Goal: Book appointment/travel/reservation

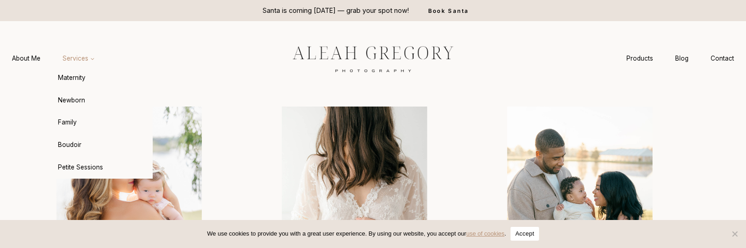
click at [90, 61] on icon "Expand" at bounding box center [93, 60] width 6 height 6
click at [71, 120] on link "Family" at bounding box center [101, 123] width 101 height 22
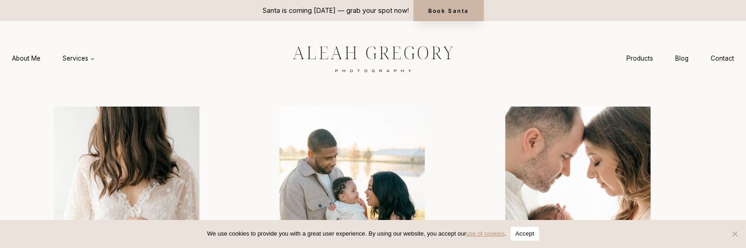
click at [449, 9] on link "Book Santa" at bounding box center [448, 10] width 70 height 21
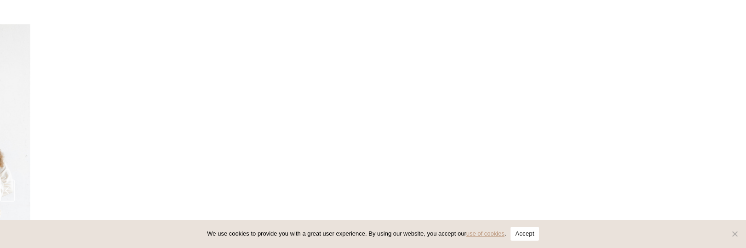
scroll to position [1563, 0]
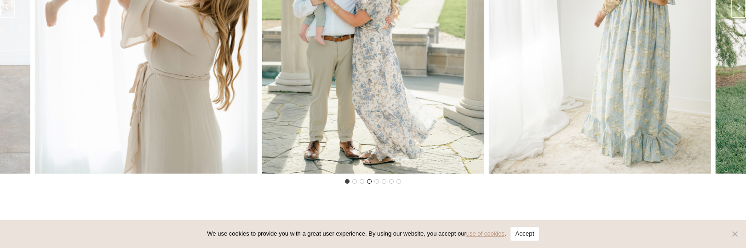
click at [368, 184] on button "Go to slide 4" at bounding box center [369, 181] width 5 height 5
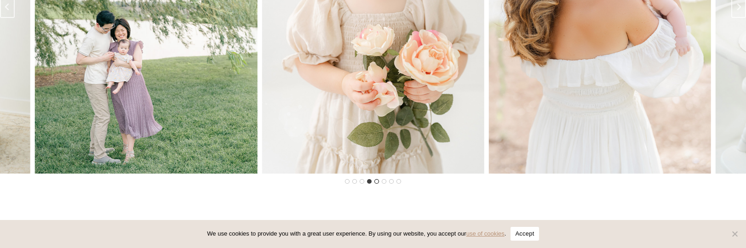
click at [376, 184] on button "Go to slide 5" at bounding box center [376, 181] width 5 height 5
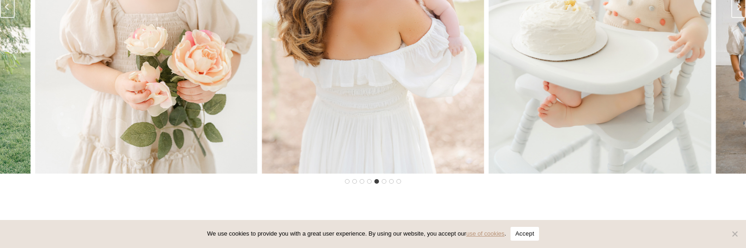
click at [389, 185] on li "Select a slide to show" at bounding box center [390, 181] width 7 height 7
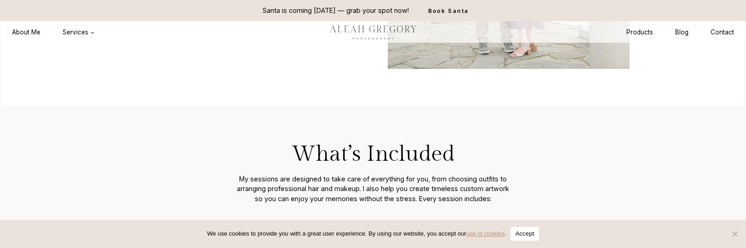
scroll to position [0, 0]
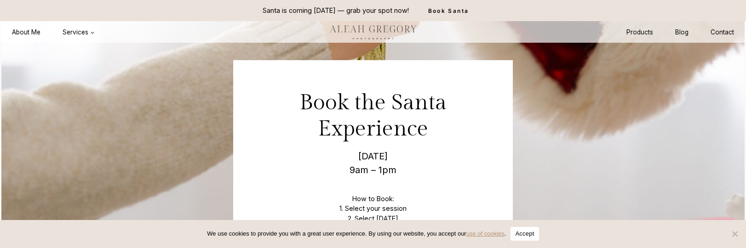
scroll to position [3172, 0]
